Goal: Information Seeking & Learning: Find specific fact

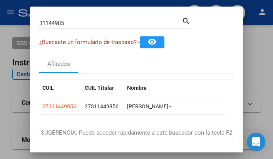
drag, startPoint x: 68, startPoint y: 25, endPoint x: -95, endPoint y: -9, distance: 167.1
click at [0, 0] on html "menu - oschoca person Firma Express Inicio Calendario SSS Instructivos Contacto…" at bounding box center [136, 79] width 273 height 159
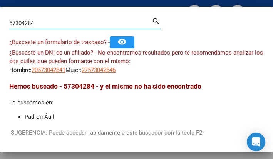
drag, startPoint x: 54, startPoint y: 21, endPoint x: -34, endPoint y: 5, distance: 89.0
click at [0, 5] on html "menu - oschoca person Firma Express Inicio Calendario SSS Instructivos Contacto…" at bounding box center [136, 79] width 273 height 159
drag, startPoint x: 51, startPoint y: 27, endPoint x: -16, endPoint y: 11, distance: 69.0
click at [0, 11] on html "menu - oschoca person Firma Express Inicio Calendario SSS Instructivos Contacto…" at bounding box center [136, 79] width 273 height 159
drag, startPoint x: 33, startPoint y: 25, endPoint x: -28, endPoint y: 23, distance: 60.6
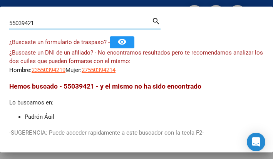
click at [0, 23] on html "menu - oschoca person Firma Express Inicio Calendario SSS Instructivos Contacto…" at bounding box center [136, 79] width 273 height 159
type input "1"
drag, startPoint x: 44, startPoint y: 27, endPoint x: -43, endPoint y: 17, distance: 86.9
click at [0, 17] on html "menu - oschoca person Firma Express Inicio Calendario SSS Instructivos Contacto…" at bounding box center [136, 79] width 273 height 159
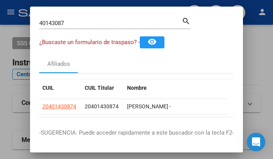
drag, startPoint x: 66, startPoint y: 21, endPoint x: 4, endPoint y: 22, distance: 62.1
click at [5, 22] on div "40143087 Buscar (apellido, dni, cuil, nro traspaso, cuit, obra social) search ¿…" at bounding box center [136, 79] width 273 height 159
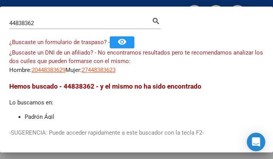
click at [0, 19] on html "menu - oschoca person Firma Express Inicio Calendario SSS Instructivos Contacto…" at bounding box center [136, 79] width 273 height 159
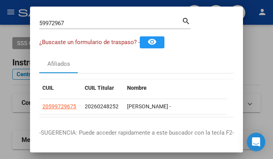
drag, startPoint x: 71, startPoint y: 24, endPoint x: 49, endPoint y: 22, distance: 22.4
click at [0, 24] on html "menu - oschoca person Firma Express Inicio Calendario SSS Instructivos Contacto…" at bounding box center [136, 79] width 273 height 159
click at [107, 11] on mat-dialog-container "59972967 Buscar (apellido, dni, cuil, nro traspaso, cuit, obra social) search ¿…" at bounding box center [136, 79] width 213 height 145
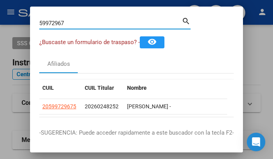
click at [71, 24] on input "59972967" at bounding box center [110, 23] width 143 height 7
click at [70, 22] on input "59972967" at bounding box center [110, 23] width 143 height 7
click at [70, 24] on input "59972967" at bounding box center [110, 23] width 143 height 7
click at [71, 15] on mat-dialog-container "59972967 Buscar (apellido, dni, cuil, nro traspaso, cuit, obra social) search ¿…" at bounding box center [136, 79] width 213 height 145
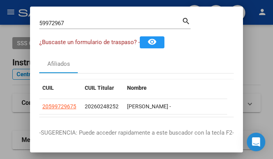
click at [71, 21] on input "59972967" at bounding box center [110, 23] width 143 height 7
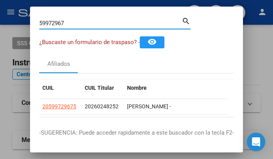
click at [69, 20] on input "59972967" at bounding box center [110, 23] width 143 height 7
click at [70, 21] on input "59972967" at bounding box center [110, 23] width 143 height 7
click at [71, 22] on input "59972967" at bounding box center [110, 23] width 143 height 7
click at [69, 22] on input "59972967" at bounding box center [110, 23] width 143 height 7
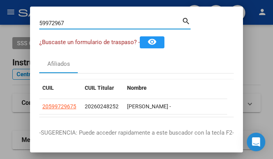
click at [0, 17] on html "menu - oschoca person Firma Express Inicio Calendario SSS Instructivos Contacto…" at bounding box center [136, 79] width 273 height 159
drag, startPoint x: 71, startPoint y: 24, endPoint x: -14, endPoint y: -7, distance: 91.2
click at [0, 0] on html "menu - oschoca person Firma Express Inicio Calendario SSS Instructivos Contacto…" at bounding box center [136, 79] width 273 height 159
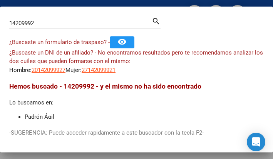
click at [42, 25] on input "14209992" at bounding box center [80, 23] width 143 height 7
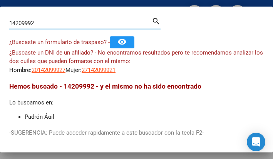
drag, startPoint x: 42, startPoint y: 25, endPoint x: 46, endPoint y: 22, distance: 4.9
click at [42, 25] on input "14209992" at bounding box center [80, 23] width 143 height 7
click at [41, 24] on input "14209992" at bounding box center [80, 23] width 143 height 7
click at [0, 21] on html "menu - oschoca person Firma Express Inicio Calendario SSS Instructivos Contacto…" at bounding box center [136, 79] width 273 height 159
click at [39, 21] on input "14209992" at bounding box center [80, 23] width 143 height 7
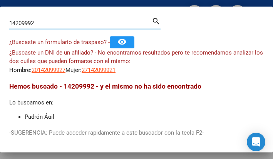
click at [39, 21] on input "14209992" at bounding box center [80, 23] width 143 height 7
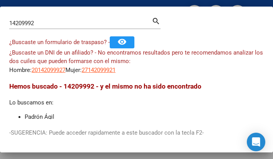
click at [42, 18] on div "14209992 Buscar (apellido, dni, [PERSON_NAME], [PERSON_NAME], cuit, obra social)" at bounding box center [80, 23] width 143 height 12
click at [43, 20] on input "14209992" at bounding box center [80, 23] width 143 height 7
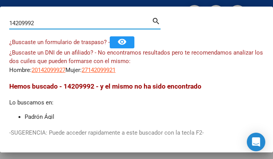
click at [43, 21] on input "14209992" at bounding box center [80, 23] width 143 height 7
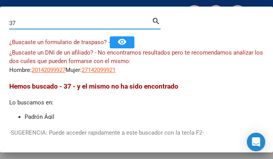
type input "3"
click at [47, 20] on input "3" at bounding box center [80, 23] width 143 height 7
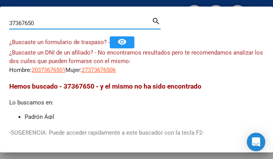
click at [41, 22] on input "37367650" at bounding box center [80, 23] width 143 height 7
click at [47, 17] on div "37367650 Buscar (apellido, dni, [PERSON_NAME], nro traspaso, cuit, obra social)" at bounding box center [80, 23] width 143 height 12
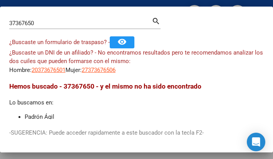
click at [48, 22] on input "37367650" at bounding box center [80, 23] width 143 height 7
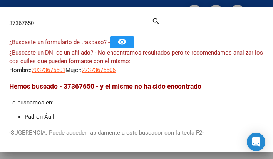
drag, startPoint x: 48, startPoint y: 22, endPoint x: 14, endPoint y: 13, distance: 35.4
click at [0, 15] on html "menu - oschoca person Firma Express Inicio Calendario SSS Instructivos Contacto…" at bounding box center [136, 79] width 273 height 159
type input "49539659"
click at [230, 79] on mat-dialog-content "49539659 Buscar (apellido, dni, cuil, nro traspaso, cuit, obra social) search ¿…" at bounding box center [136, 67] width 273 height 103
